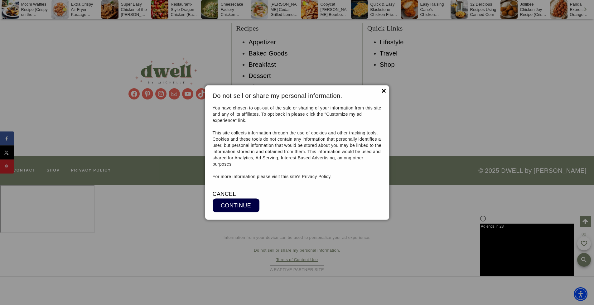
scroll to position [5913, 0]
